Goal: Task Accomplishment & Management: Manage account settings

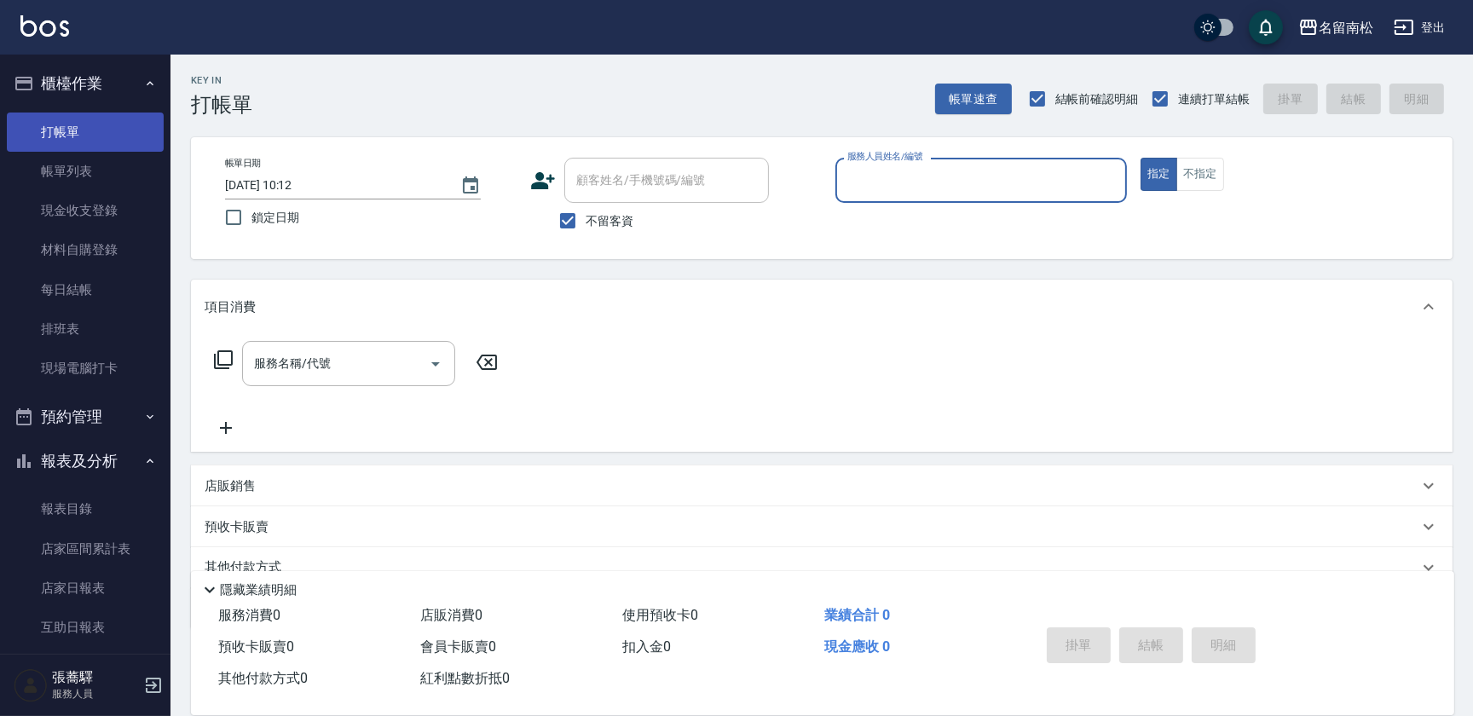
click at [81, 128] on link "打帳單" at bounding box center [85, 132] width 157 height 39
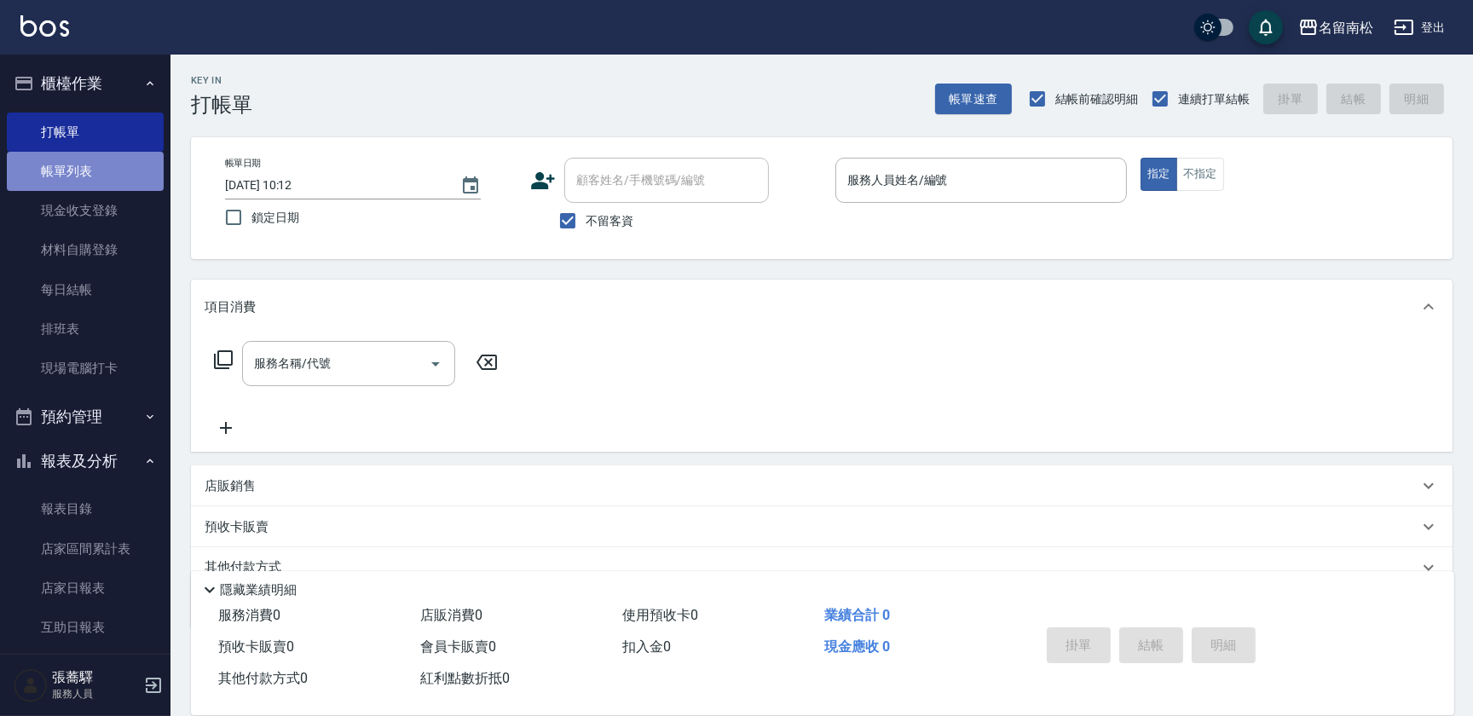
click at [87, 171] on link "帳單列表" at bounding box center [85, 171] width 157 height 39
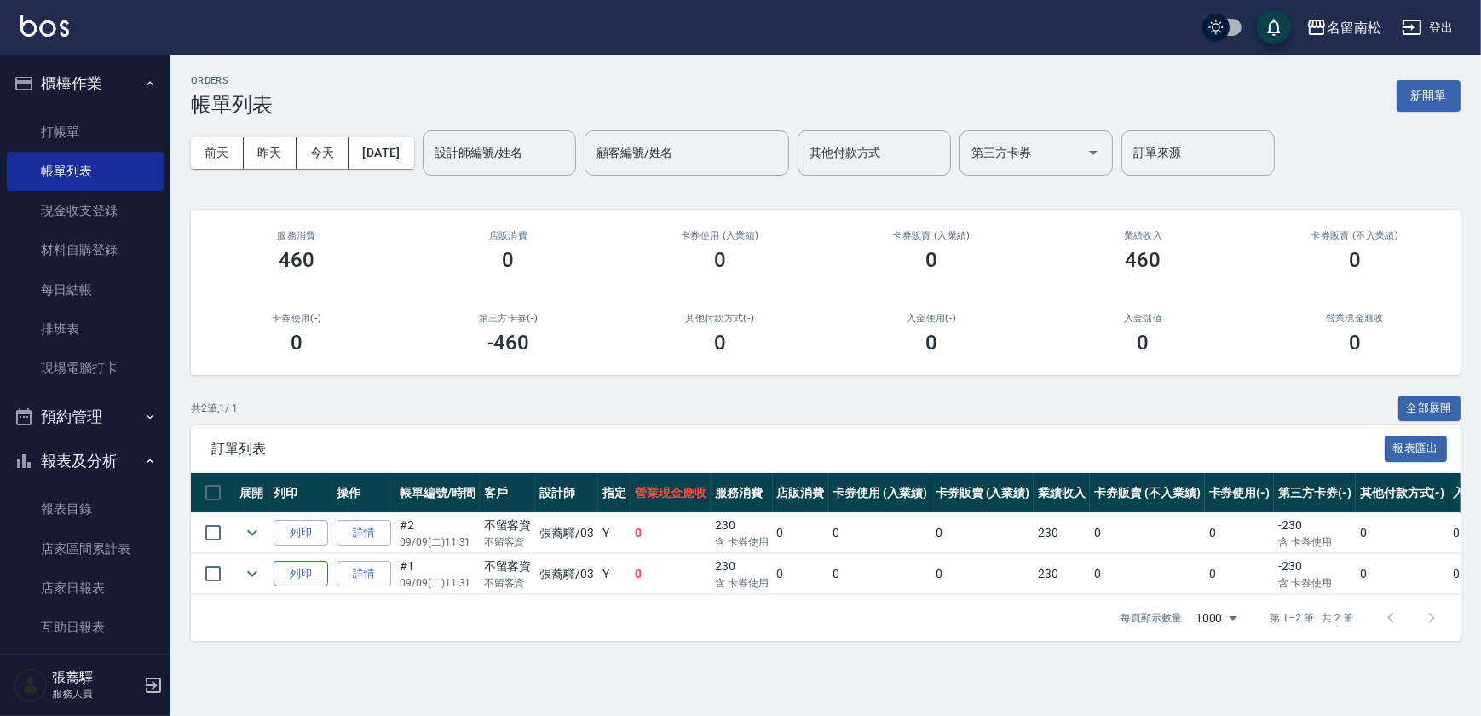
click at [303, 569] on button "列印" at bounding box center [301, 574] width 55 height 26
click at [366, 540] on link "詳情" at bounding box center [364, 533] width 55 height 26
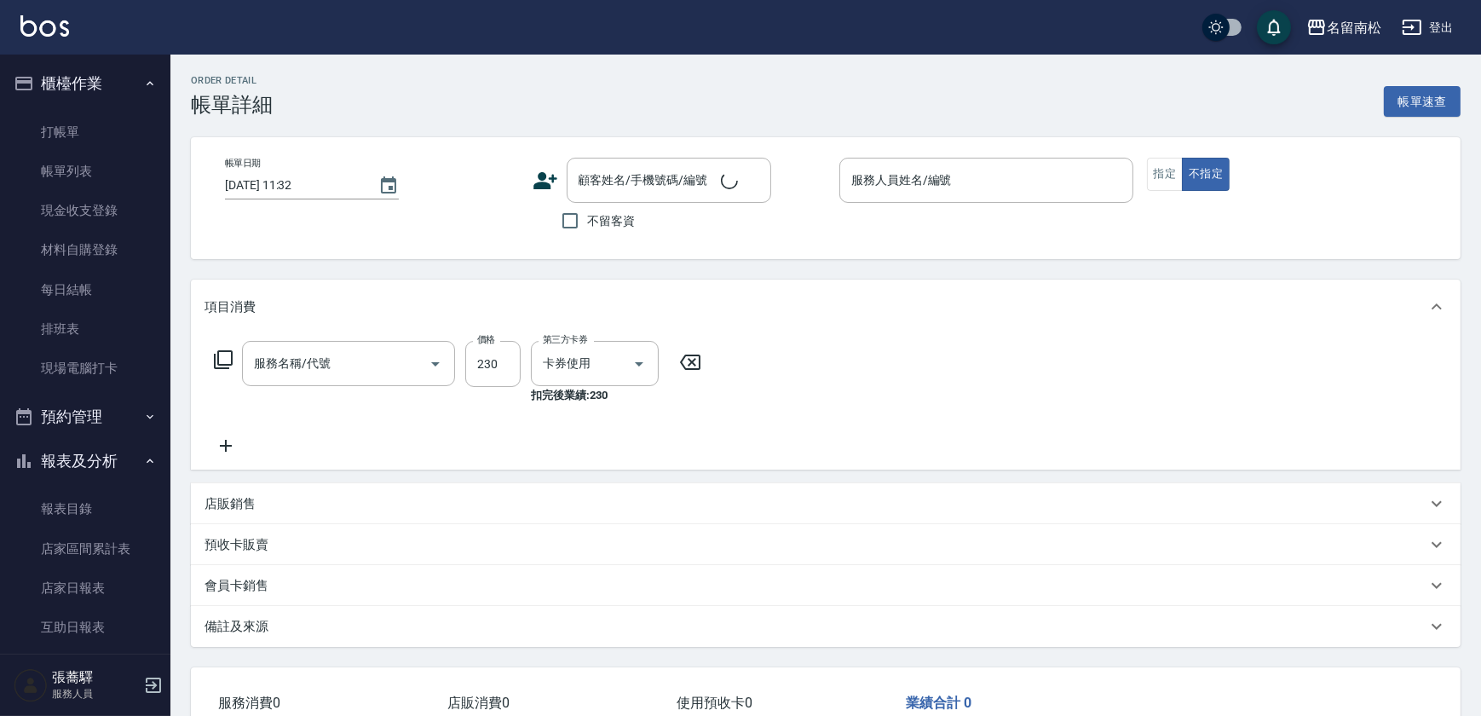
type input "[DATE] 11:31"
checkbox input "true"
type input "[PERSON_NAME]-03"
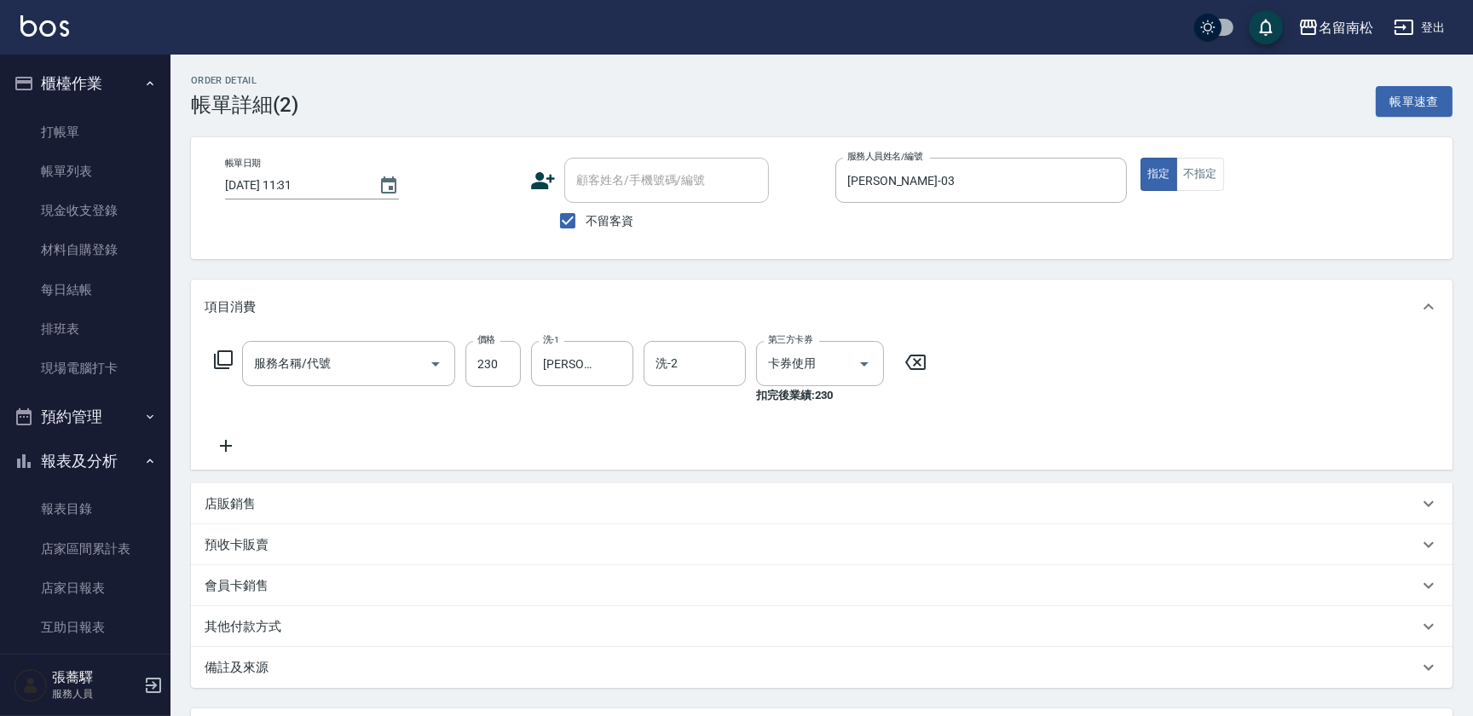
type input "洗髮(卡)230(224)"
click at [1109, 176] on icon "Clear" at bounding box center [1108, 180] width 17 height 17
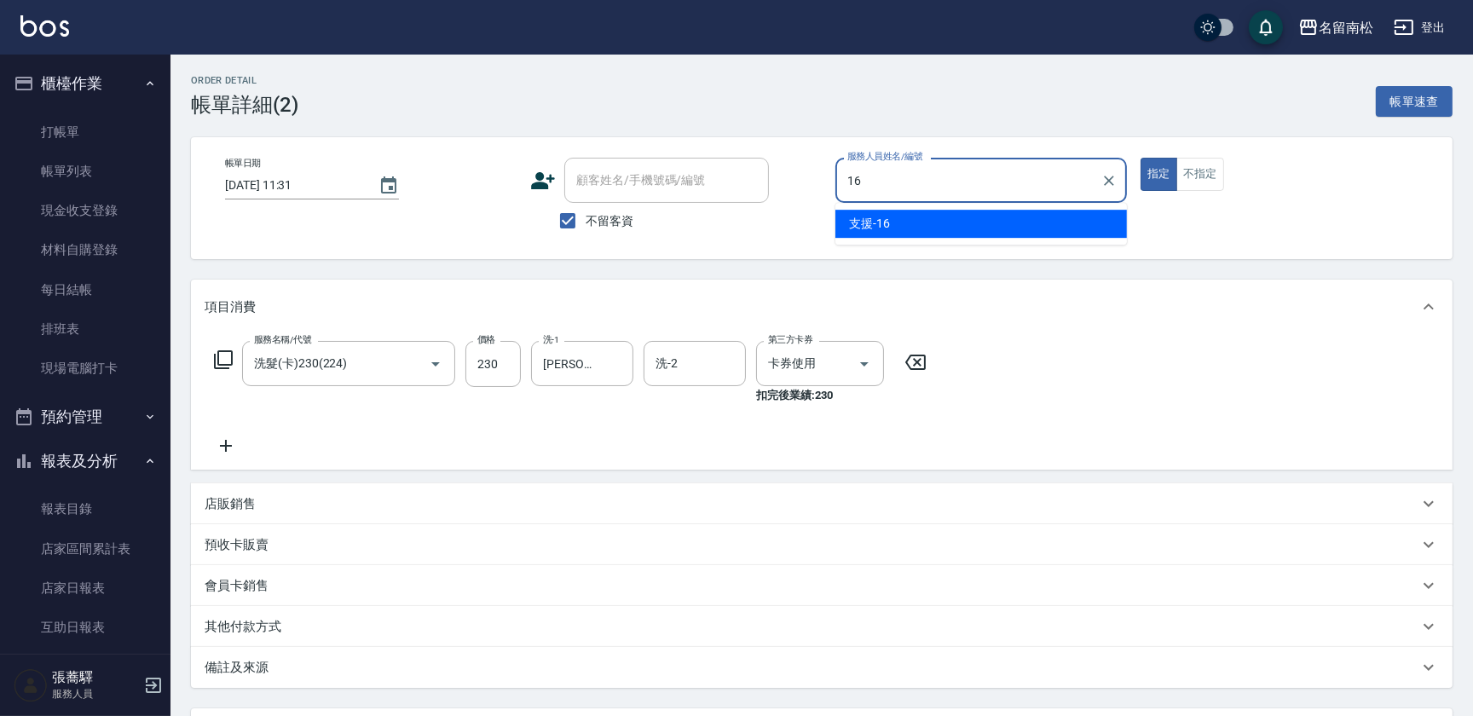
type input "支援-16"
type button "true"
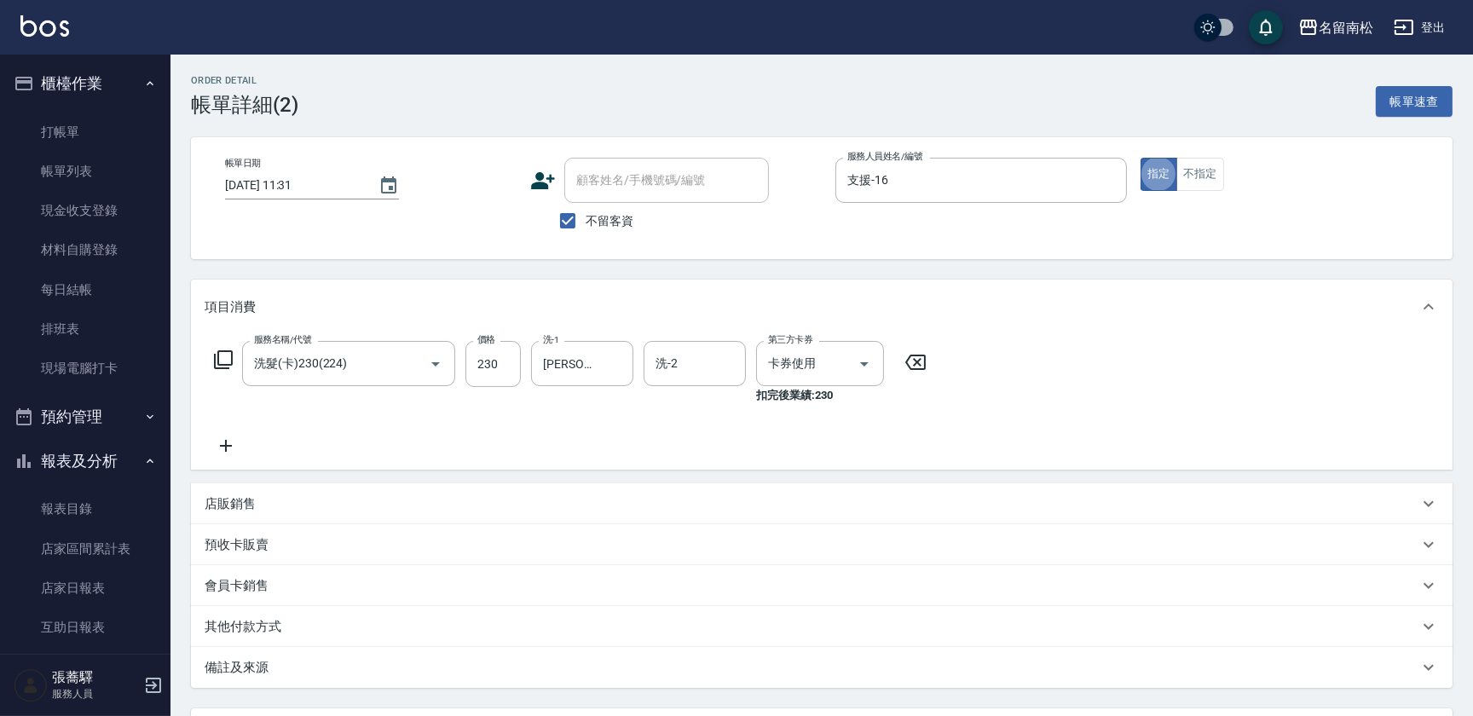
click at [913, 372] on div "服務名稱/代號 洗髮(卡)230(224) 服務名稱/代號 價格 230 價格 洗-1 [PERSON_NAME]-03 洗-1 洗-2 洗-2 第三方卡券 …" at bounding box center [571, 372] width 732 height 63
click at [913, 361] on icon at bounding box center [915, 362] width 43 height 20
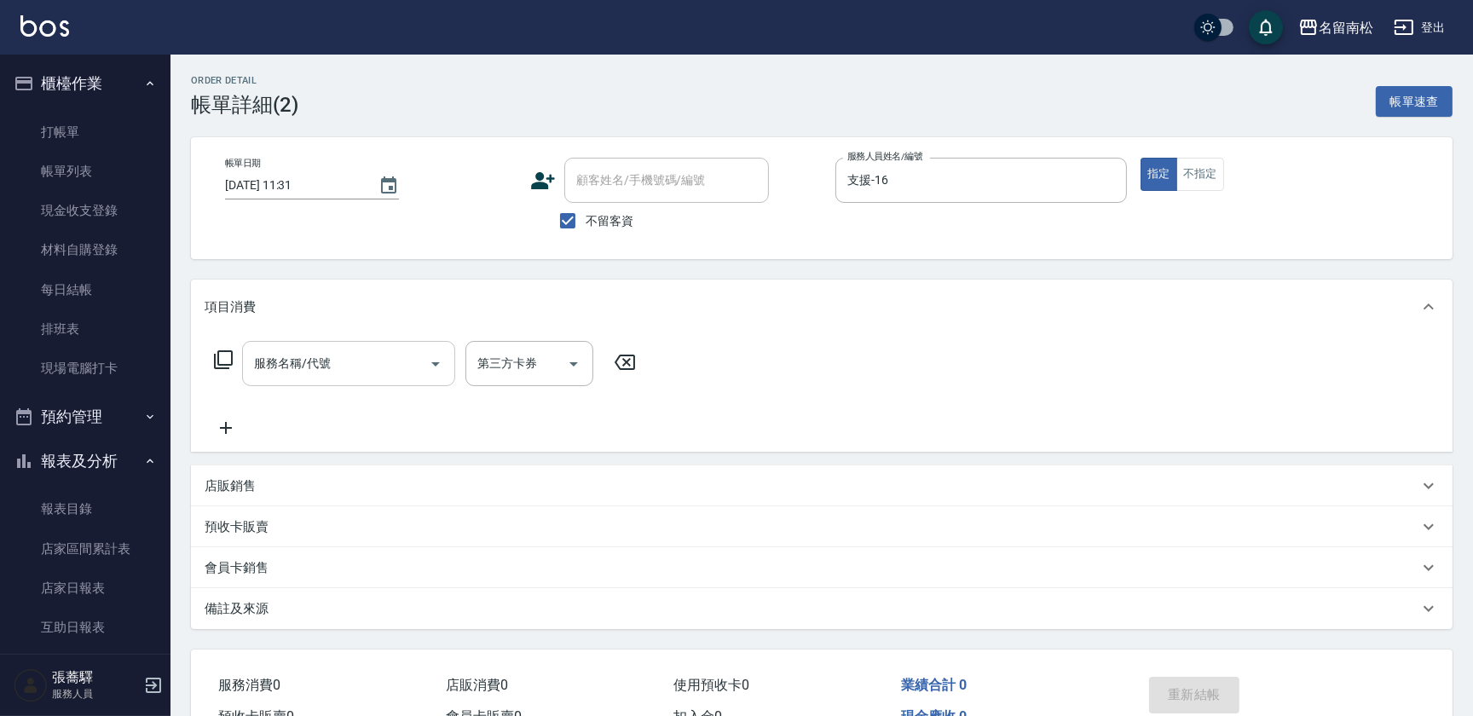
click at [254, 359] on input "服務名稱/代號" at bounding box center [336, 364] width 172 height 30
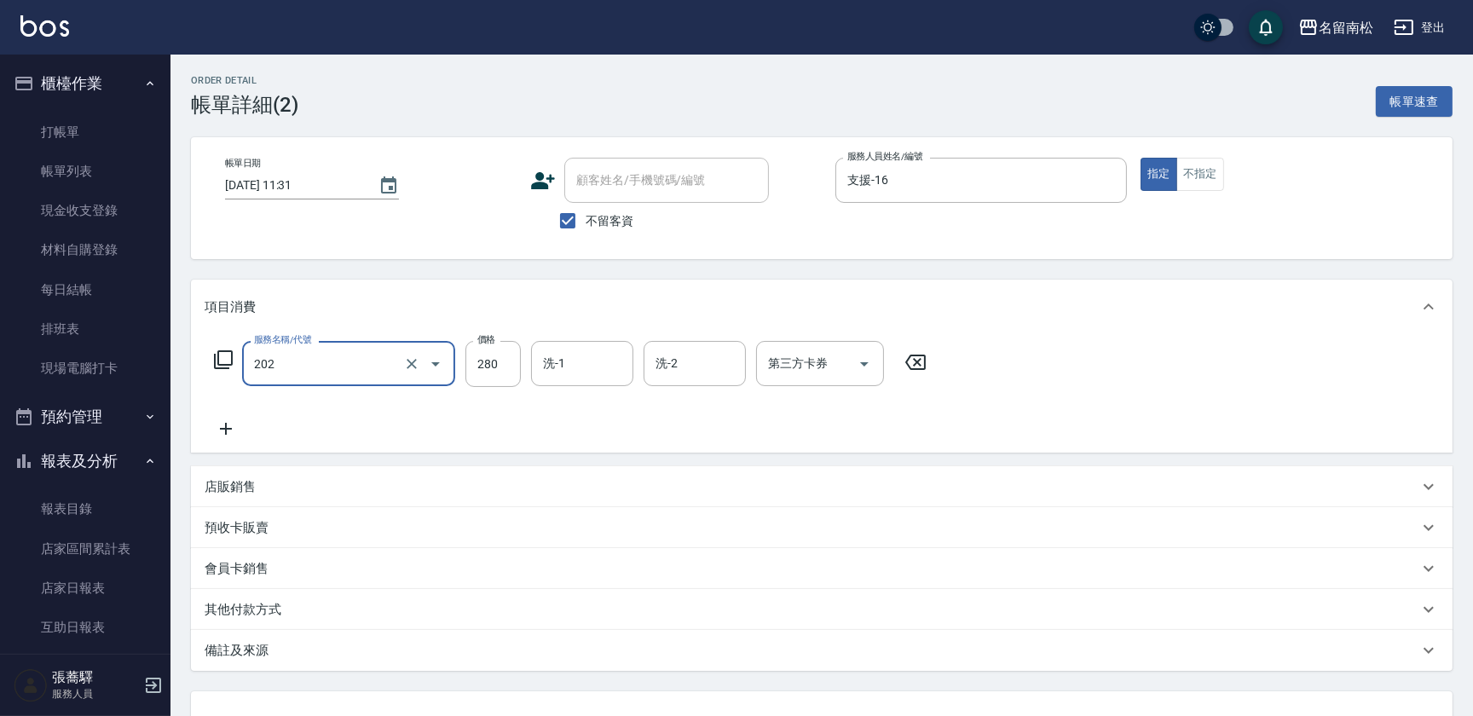
type input "洗髮[280](202)"
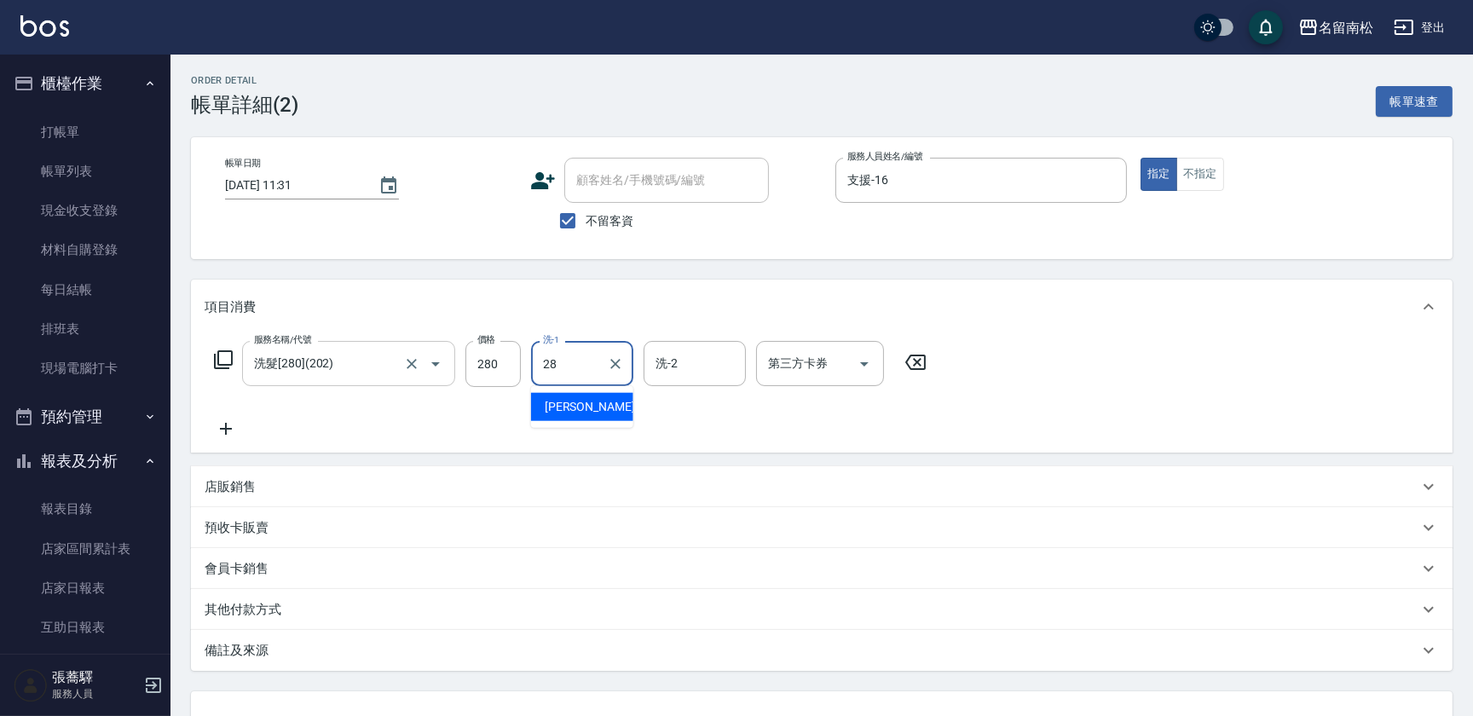
type input "[PERSON_NAME]-28"
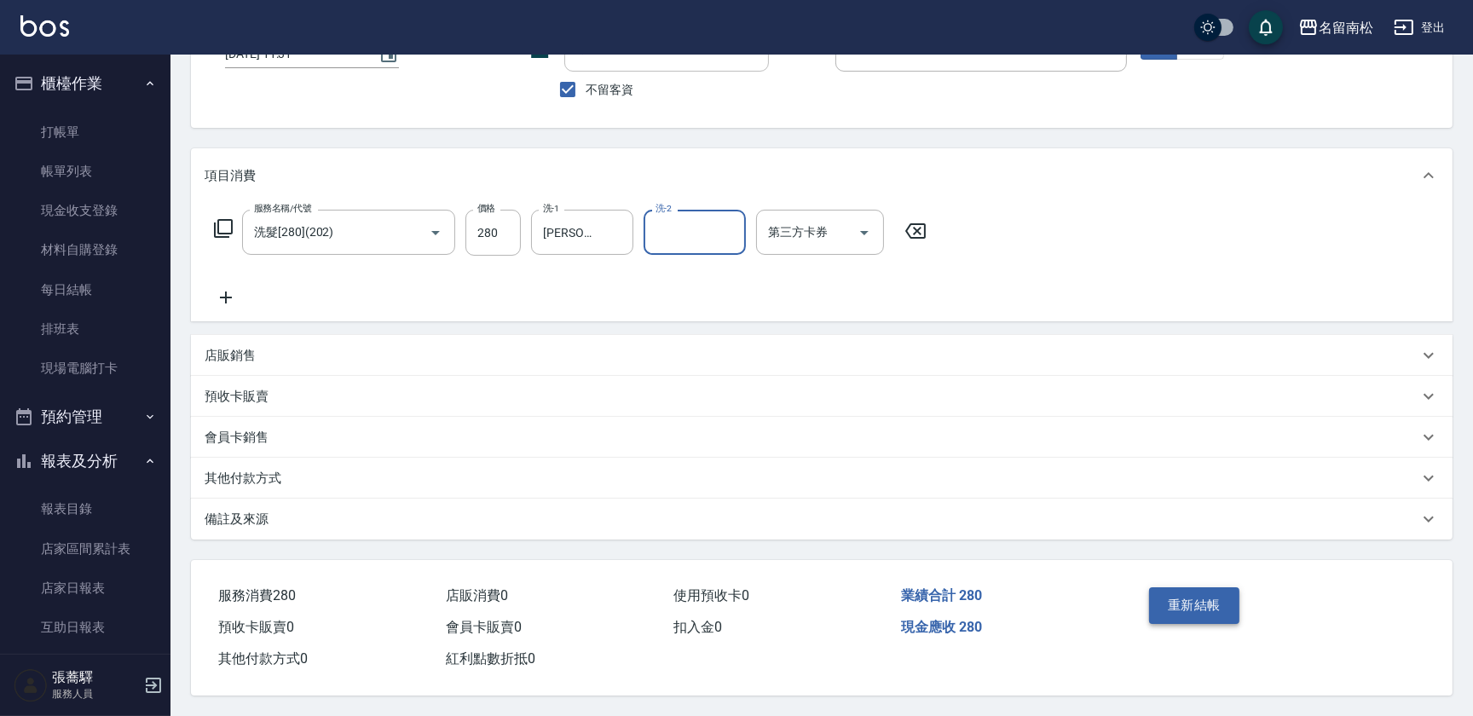
click at [1206, 609] on button "重新結帳" at bounding box center [1194, 605] width 90 height 36
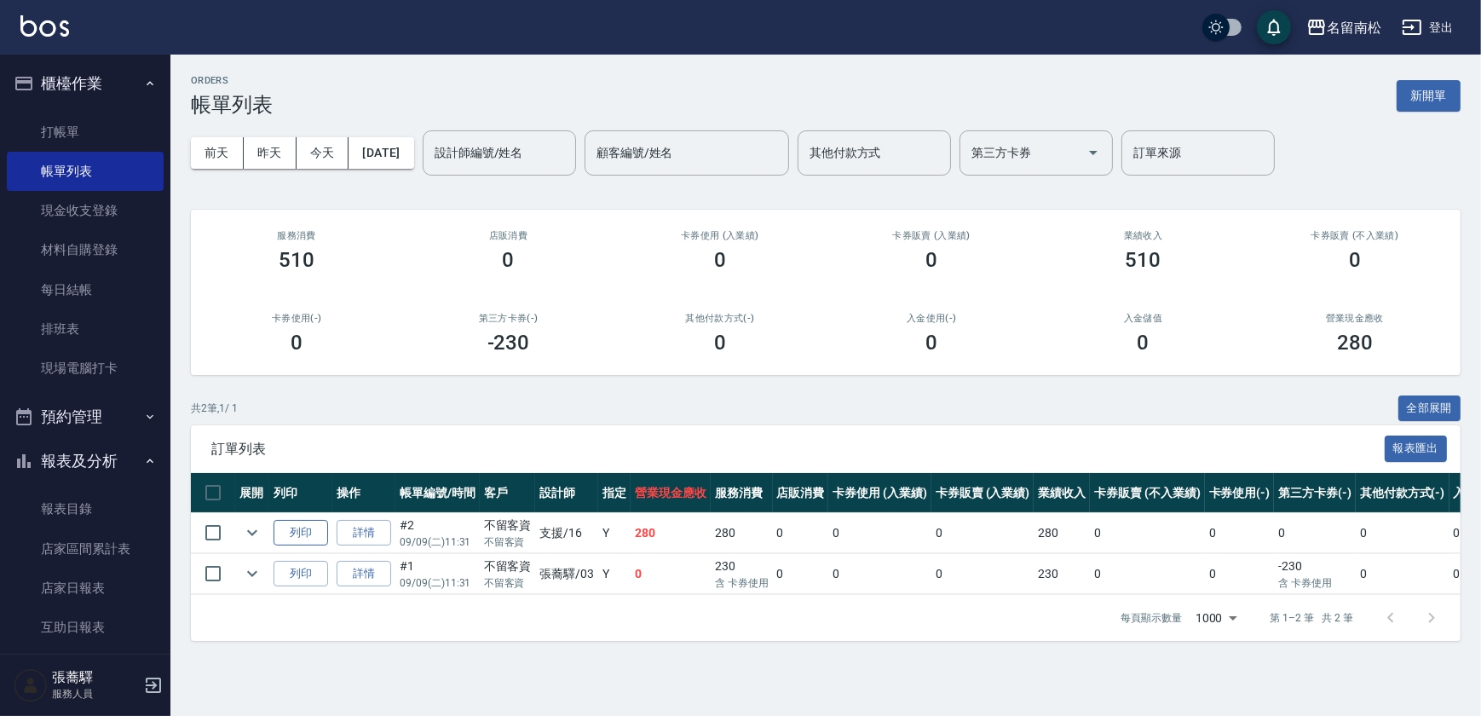
click at [314, 529] on button "列印" at bounding box center [301, 533] width 55 height 26
